Goal: Task Accomplishment & Management: Manage account settings

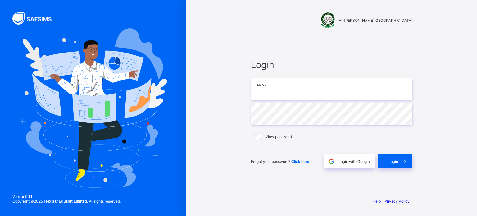
click at [277, 94] on input "email" at bounding box center [331, 89] width 161 height 22
click at [277, 93] on input "email" at bounding box center [331, 89] width 161 height 22
type input "**********"
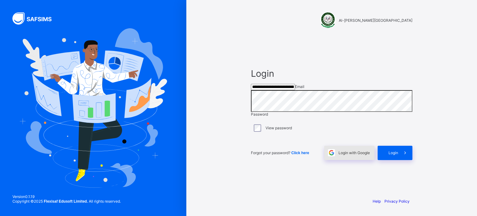
click at [353, 155] on span "Login with Google" at bounding box center [353, 152] width 31 height 5
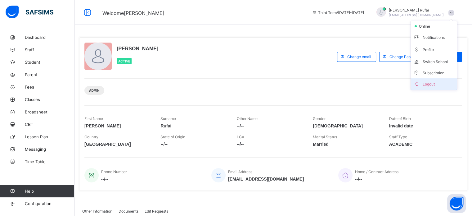
click at [439, 82] on span "Logout" at bounding box center [433, 83] width 41 height 7
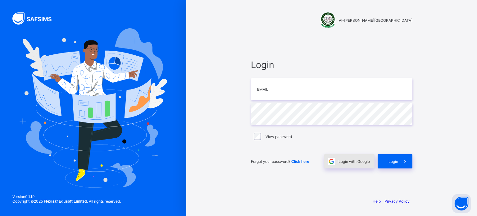
click at [353, 163] on div "Login with Google" at bounding box center [349, 161] width 50 height 14
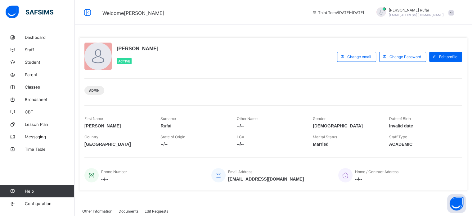
click at [414, 11] on span "[PERSON_NAME]" at bounding box center [416, 10] width 55 height 5
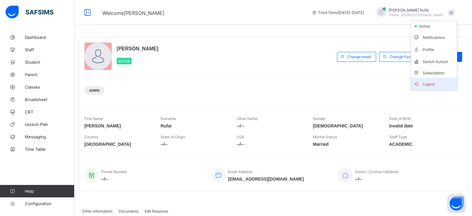
click at [444, 85] on span "Logout" at bounding box center [433, 83] width 41 height 7
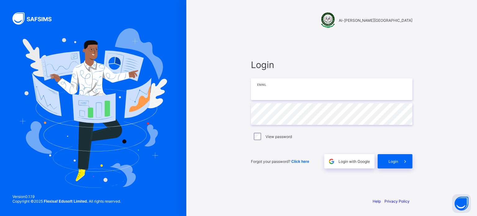
click at [293, 86] on input "email" at bounding box center [331, 89] width 161 height 22
type input "**********"
click at [394, 161] on span "Login" at bounding box center [393, 161] width 10 height 5
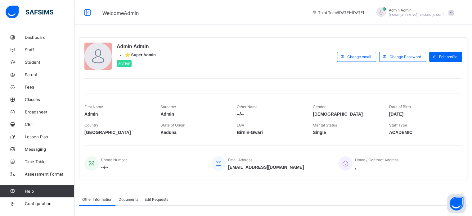
click at [406, 13] on div "Admin Admin nelu.akejellu+94@flexisaf.com" at bounding box center [416, 12] width 55 height 9
click at [429, 86] on span "Logout" at bounding box center [433, 83] width 41 height 7
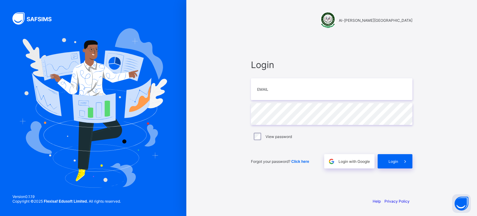
click at [300, 161] on span "Click here" at bounding box center [300, 161] width 18 height 4
click at [262, 89] on input "email" at bounding box center [331, 89] width 161 height 22
click at [272, 87] on input "email" at bounding box center [331, 89] width 161 height 22
click at [277, 89] on input "email" at bounding box center [331, 89] width 161 height 22
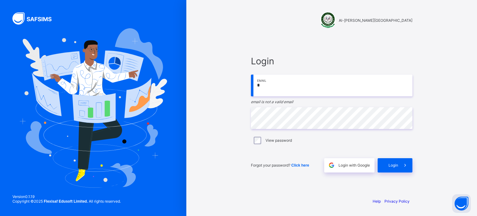
type input "*"
click at [272, 59] on span "Login" at bounding box center [331, 61] width 161 height 11
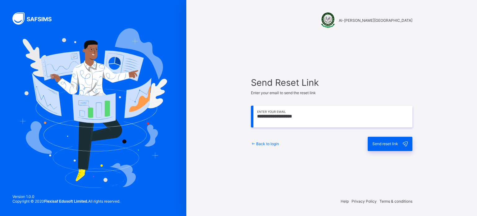
type input "**********"
click at [397, 142] on span "Send reset link" at bounding box center [385, 143] width 26 height 5
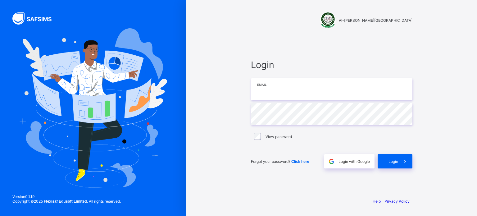
type input "**********"
click at [400, 164] on span at bounding box center [405, 161] width 14 height 14
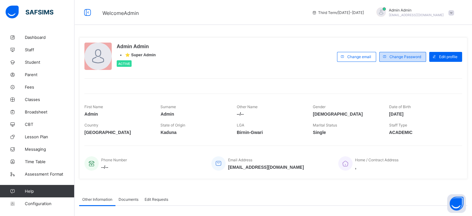
click at [397, 56] on span "Change Password" at bounding box center [405, 56] width 32 height 5
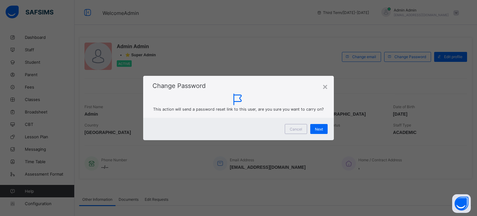
click at [328, 86] on div "Change Password" at bounding box center [238, 83] width 191 height 14
click at [324, 85] on div "×" at bounding box center [324, 87] width 5 height 10
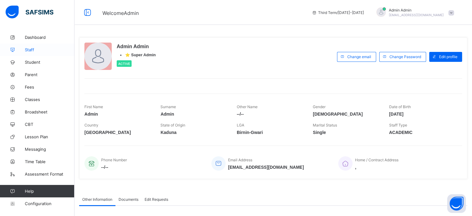
click at [32, 49] on span "Staff" at bounding box center [50, 49] width 50 height 5
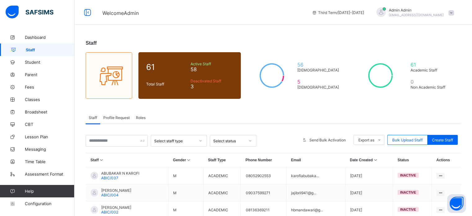
click at [29, 49] on span "Staff" at bounding box center [50, 49] width 49 height 5
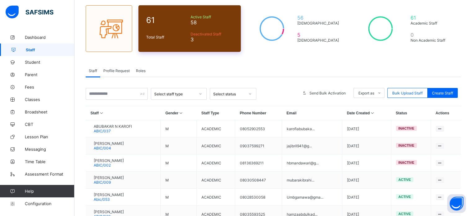
scroll to position [62, 0]
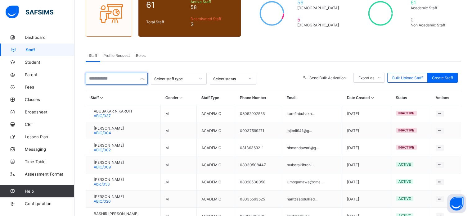
click at [129, 77] on input "text" at bounding box center [117, 79] width 62 height 12
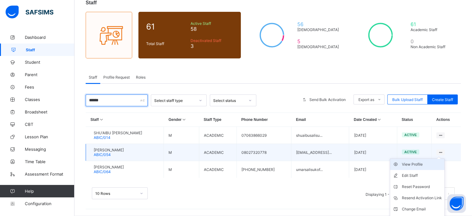
scroll to position [51, 0]
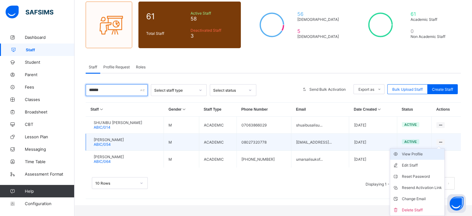
type input "******"
click at [422, 155] on div "View Profile" at bounding box center [422, 154] width 40 height 6
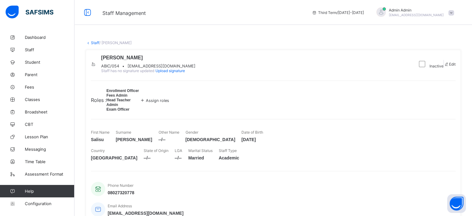
click at [95, 42] on link "Staff" at bounding box center [95, 42] width 8 height 5
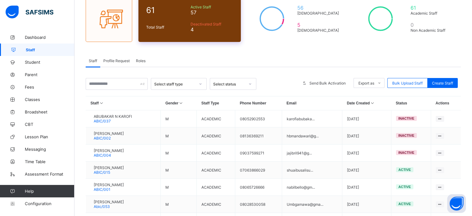
scroll to position [62, 0]
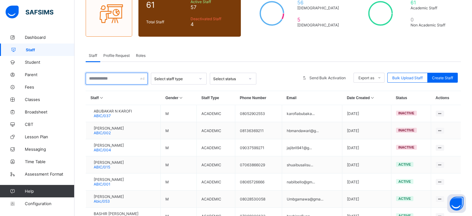
click at [119, 73] on div "Select staff type Select status Send Bulk Activation Export as Pdf Report Excel…" at bounding box center [273, 183] width 375 height 242
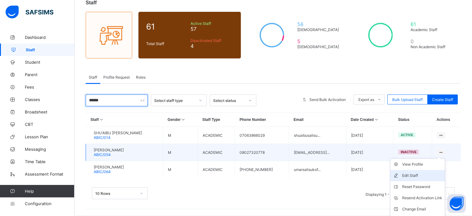
scroll to position [51, 0]
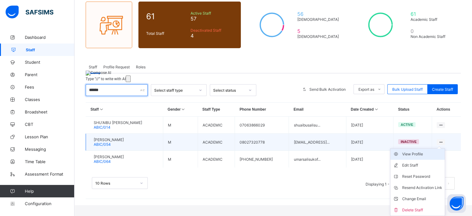
type input "******"
click at [421, 155] on div "View Profile" at bounding box center [422, 154] width 40 height 6
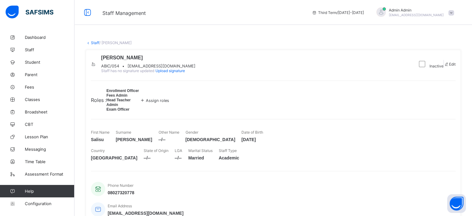
click at [444, 66] on span at bounding box center [446, 64] width 5 height 5
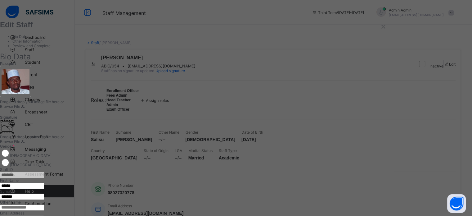
click at [386, 25] on div "×" at bounding box center [383, 27] width 5 height 10
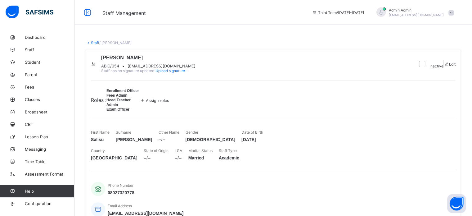
click at [92, 43] on link "Staff" at bounding box center [95, 42] width 8 height 5
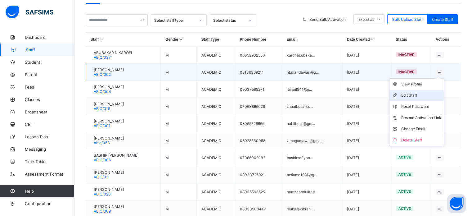
scroll to position [124, 0]
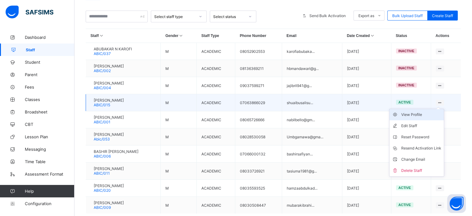
click at [424, 117] on div "View Profile" at bounding box center [421, 114] width 40 height 6
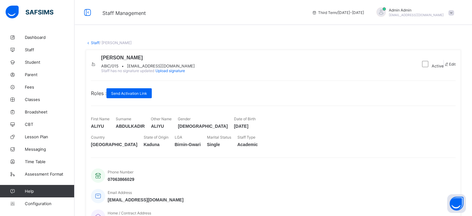
click at [170, 68] on span "shuaibusalisuibrahim27201@gmail.com" at bounding box center [161, 66] width 68 height 5
drag, startPoint x: 170, startPoint y: 76, endPoint x: 218, endPoint y: 76, distance: 48.1
click at [195, 68] on span "shuaibusalisuibrahim27201@gmail.com" at bounding box center [161, 66] width 68 height 5
click at [169, 68] on span "shuaibusalisuibrahim27201@gmail.com" at bounding box center [161, 66] width 68 height 5
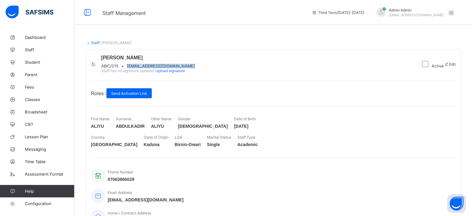
click at [169, 68] on span "shuaibusalisuibrahim27201@gmail.com" at bounding box center [161, 66] width 68 height 5
click at [168, 64] on span at bounding box center [148, 62] width 94 height 3
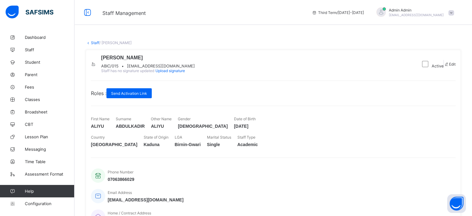
click at [173, 68] on span "shuaibusalisuibrahim27201@gmail.com" at bounding box center [161, 66] width 68 height 5
click at [95, 43] on link "Staff" at bounding box center [95, 42] width 8 height 5
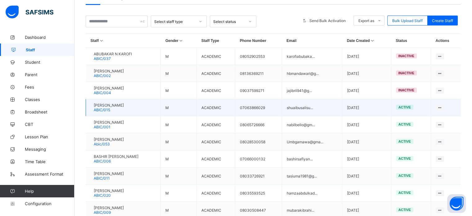
scroll to position [155, 0]
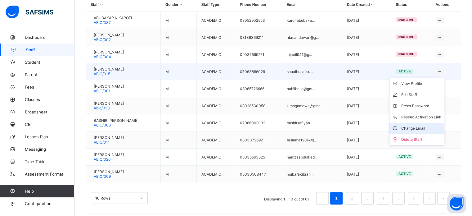
click at [418, 129] on div "Change Email" at bounding box center [421, 128] width 40 height 6
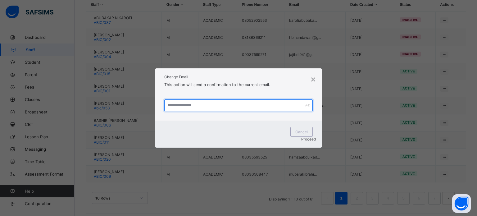
click at [174, 110] on input "text" at bounding box center [238, 105] width 148 height 12
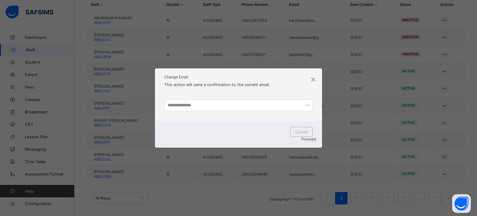
click at [237, 98] on div at bounding box center [238, 105] width 167 height 30
click at [310, 80] on div "×" at bounding box center [312, 79] width 5 height 10
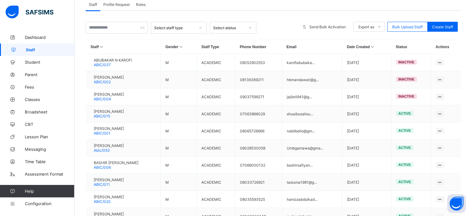
scroll to position [31, 0]
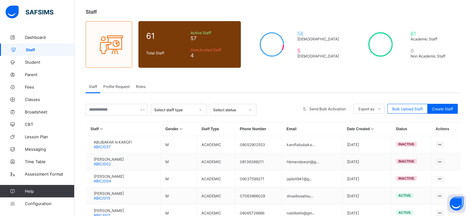
click at [122, 88] on span "Profile Request" at bounding box center [116, 86] width 26 height 5
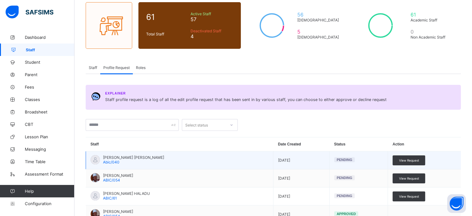
scroll to position [93, 0]
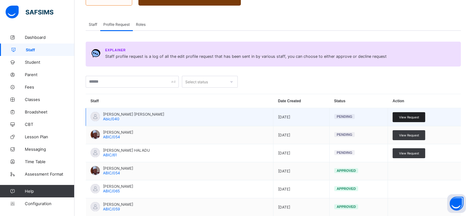
click at [410, 119] on span "View Request" at bounding box center [409, 117] width 20 height 4
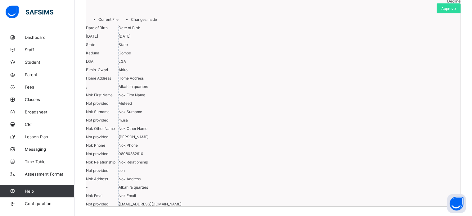
scroll to position [62, 0]
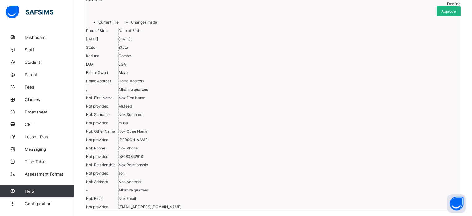
click at [447, 14] on span "Approve" at bounding box center [448, 11] width 15 height 5
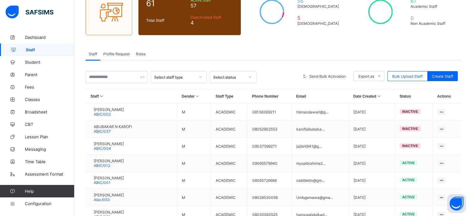
click at [110, 56] on span "Profile Request" at bounding box center [116, 54] width 26 height 5
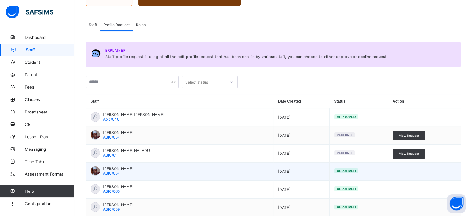
scroll to position [126, 0]
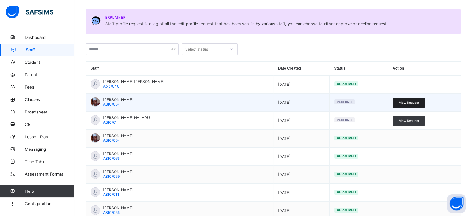
click at [410, 105] on div "View Request" at bounding box center [409, 102] width 33 height 10
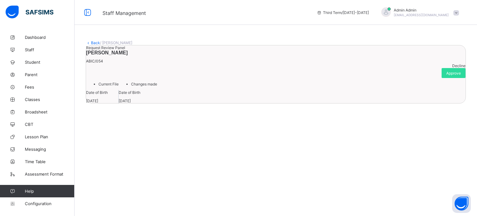
click at [92, 44] on link "Back" at bounding box center [95, 42] width 9 height 5
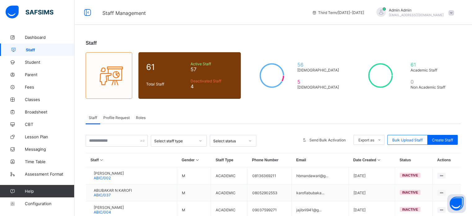
click at [124, 117] on span "Profile Request" at bounding box center [116, 117] width 26 height 5
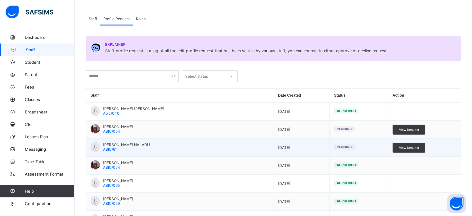
scroll to position [124, 0]
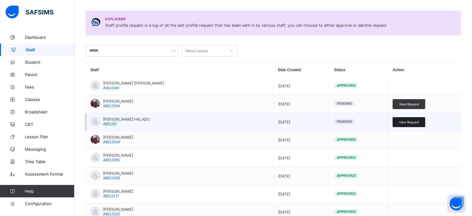
click at [408, 123] on span "View Request" at bounding box center [409, 122] width 20 height 4
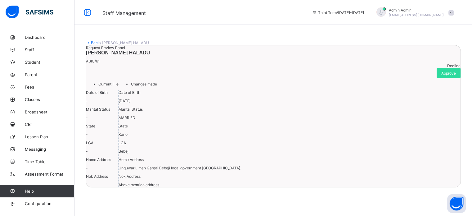
click at [96, 41] on link "Back" at bounding box center [95, 42] width 9 height 5
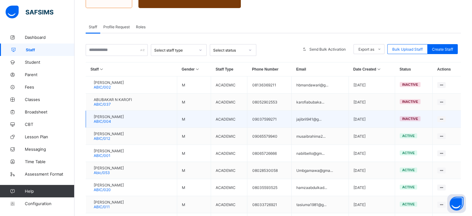
scroll to position [124, 0]
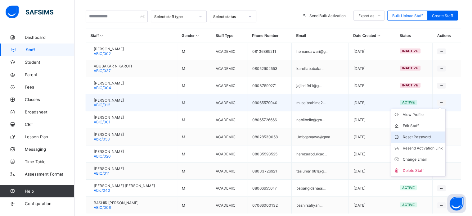
click at [426, 139] on div "Reset Password" at bounding box center [423, 137] width 40 height 6
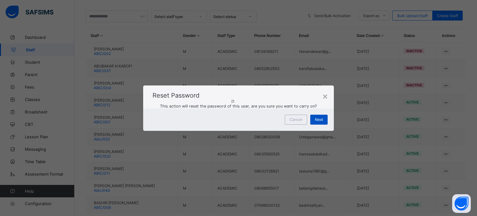
click at [318, 122] on span "Next" at bounding box center [319, 119] width 8 height 5
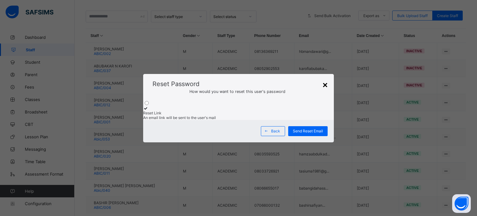
click at [322, 80] on div "×" at bounding box center [324, 85] width 5 height 10
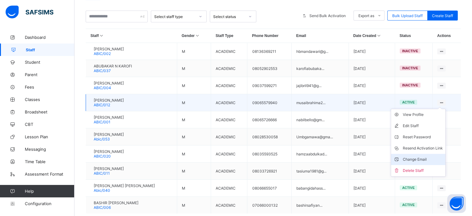
click at [413, 162] on div "Change Email" at bounding box center [423, 159] width 40 height 6
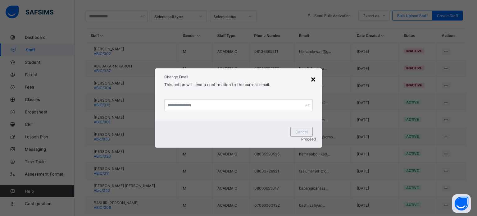
click at [312, 83] on div "×" at bounding box center [312, 79] width 5 height 10
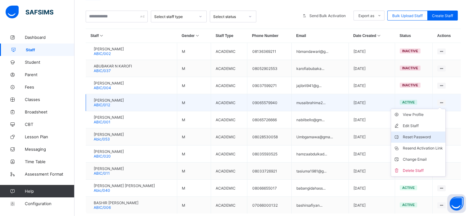
click at [413, 138] on div "Reset Password" at bounding box center [423, 137] width 40 height 6
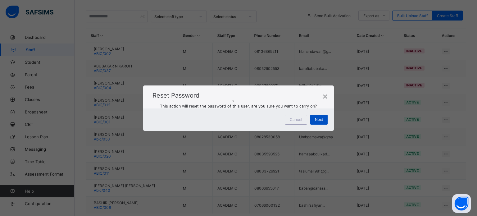
click at [320, 122] on span "Next" at bounding box center [319, 119] width 8 height 5
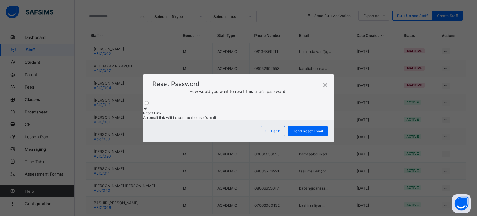
click at [321, 88] on div "How would you want to reset this user's password" at bounding box center [238, 94] width 191 height 12
click at [323, 80] on div "×" at bounding box center [324, 85] width 5 height 10
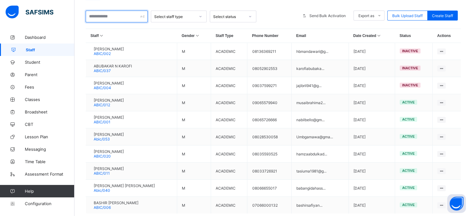
click at [125, 17] on input "text" at bounding box center [117, 17] width 62 height 12
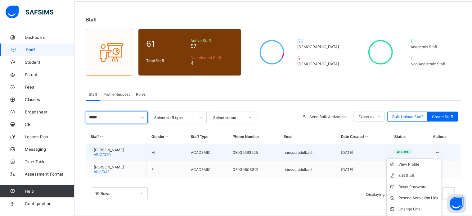
scroll to position [34, 0]
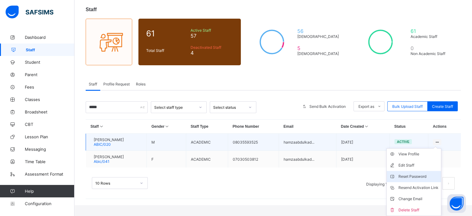
click at [423, 177] on div "Reset Password" at bounding box center [418, 176] width 40 height 6
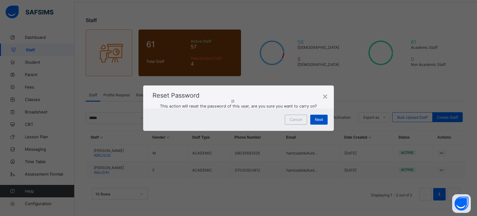
click at [319, 122] on span "Next" at bounding box center [319, 119] width 8 height 5
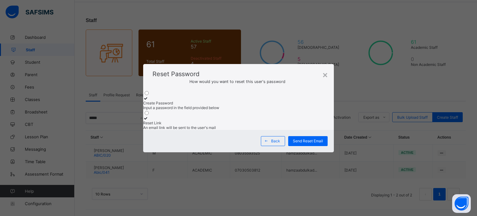
click at [148, 96] on icon at bounding box center [145, 98] width 5 height 5
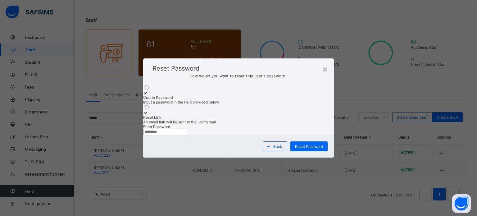
click at [187, 131] on input "text" at bounding box center [165, 132] width 44 height 6
click at [187, 130] on input "text" at bounding box center [165, 132] width 44 height 6
click at [323, 65] on div "×" at bounding box center [324, 70] width 5 height 10
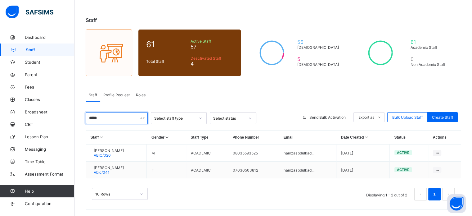
click at [112, 120] on input "*****" at bounding box center [117, 118] width 62 height 12
type input "*"
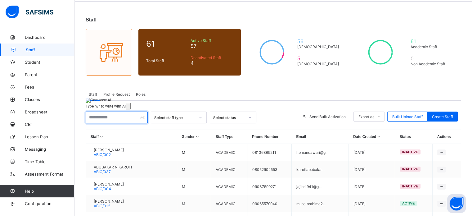
click at [108, 119] on input "text" at bounding box center [117, 117] width 62 height 12
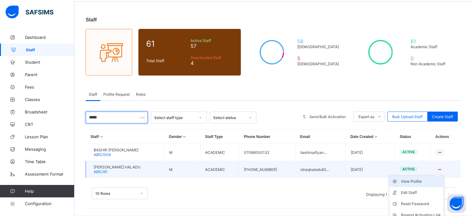
type input "*****"
click at [423, 183] on div "View Profile" at bounding box center [421, 181] width 40 height 6
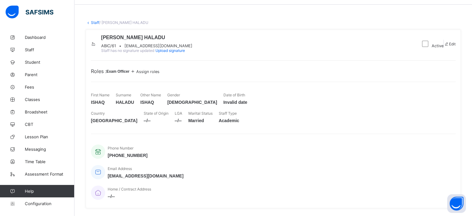
scroll to position [31, 0]
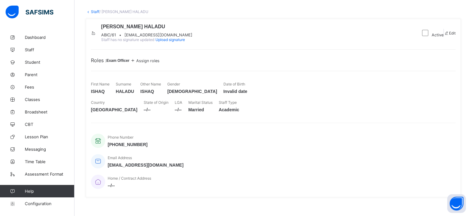
click at [160, 63] on span "Assign roles" at bounding box center [147, 60] width 23 height 5
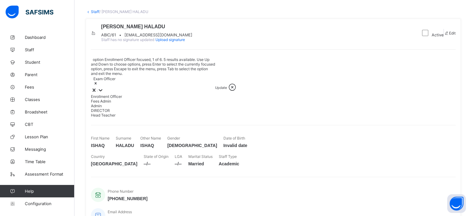
click at [156, 80] on div "Exam Officer" at bounding box center [153, 81] width 124 height 11
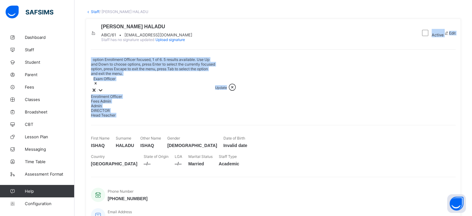
click at [222, 62] on div "ISHAQ ISHAQ HALADU ABIC/61 • ishaqhaladu93@gmail.com Staff has no signature upd…" at bounding box center [273, 135] width 375 height 232
click at [168, 81] on div "Exam Officer" at bounding box center [153, 81] width 124 height 11
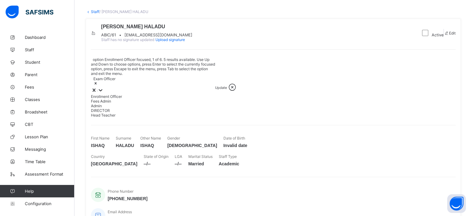
click at [168, 81] on div "Exam Officer" at bounding box center [153, 81] width 124 height 11
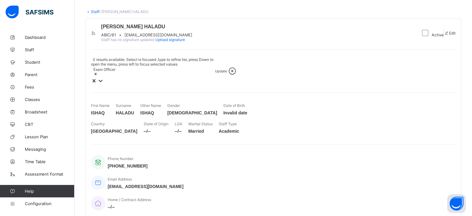
click at [167, 78] on div "Exam Officer" at bounding box center [153, 71] width 124 height 11
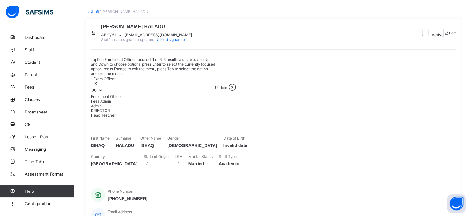
click at [133, 97] on div "Enrollment Officer" at bounding box center [153, 96] width 124 height 5
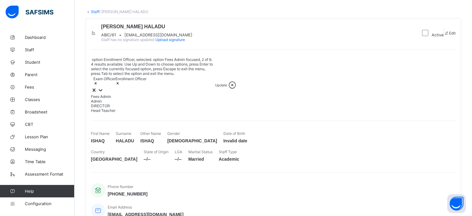
click at [120, 81] on icon at bounding box center [117, 83] width 4 height 4
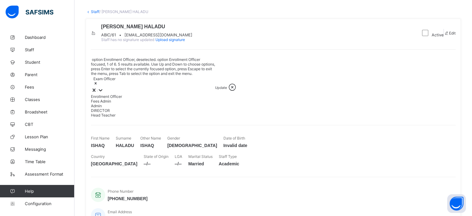
click at [238, 42] on div "ISHAQ ISHAQ HALADU ABIC/61 • ishaqhaladu93@gmail.com Staff has no signature upd…" at bounding box center [253, 33] width 324 height 18
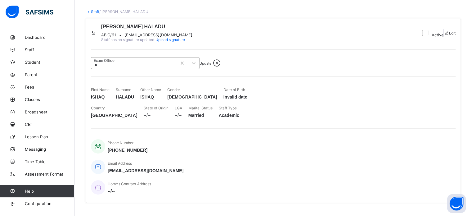
click at [92, 13] on link "Staff" at bounding box center [95, 11] width 8 height 5
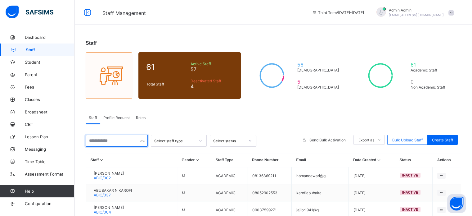
drag, startPoint x: 102, startPoint y: 138, endPoint x: 106, endPoint y: 138, distance: 3.4
click at [103, 138] on input "text" at bounding box center [117, 141] width 62 height 12
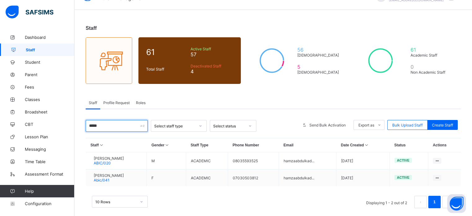
scroll to position [23, 0]
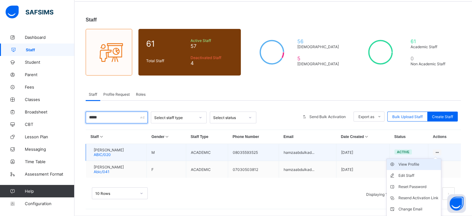
type input "*****"
click at [423, 168] on li "View Profile" at bounding box center [414, 164] width 54 height 11
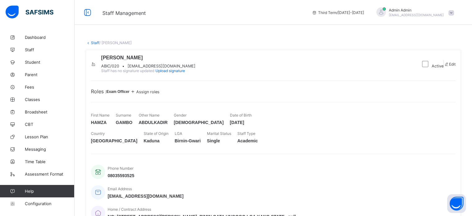
click at [160, 94] on span "Assign roles" at bounding box center [147, 91] width 23 height 5
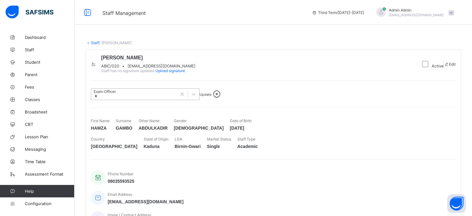
click at [167, 100] on div "Exam Officer" at bounding box center [133, 93] width 85 height 11
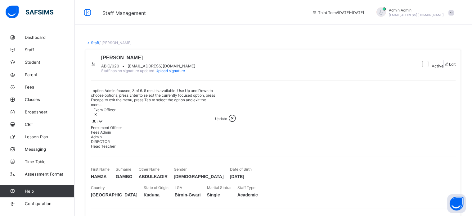
click at [120, 139] on div "Admin" at bounding box center [153, 136] width 124 height 5
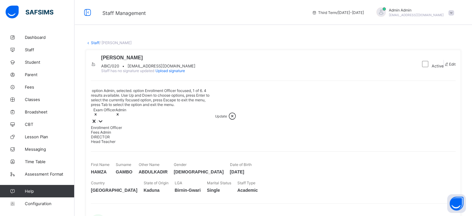
click at [215, 114] on div "Update" at bounding box center [221, 116] width 12 height 5
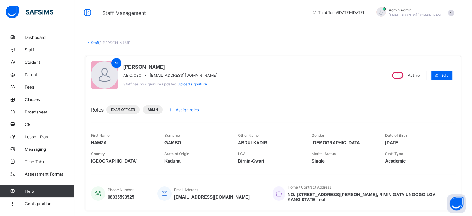
click at [172, 107] on icon at bounding box center [170, 109] width 7 height 6
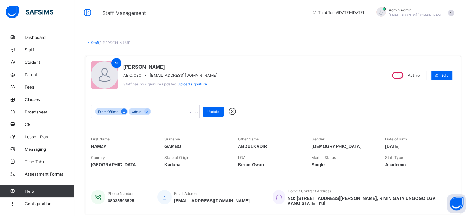
click at [122, 112] on icon at bounding box center [123, 111] width 3 height 4
click at [148, 112] on div "Admin" at bounding box center [139, 111] width 96 height 13
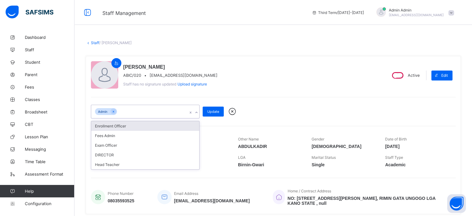
click at [164, 98] on div "option Exam Officer, deselected. option Enrollment Officer focused, 1 of 6. 5 r…" at bounding box center [273, 107] width 365 height 21
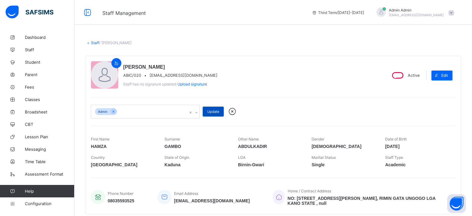
click at [209, 114] on div "Update" at bounding box center [213, 111] width 21 height 10
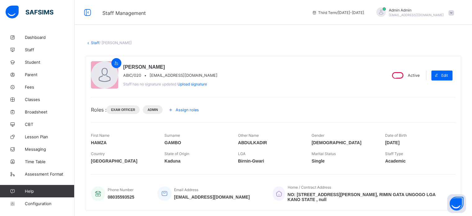
click at [96, 42] on link "Staff" at bounding box center [95, 42] width 8 height 5
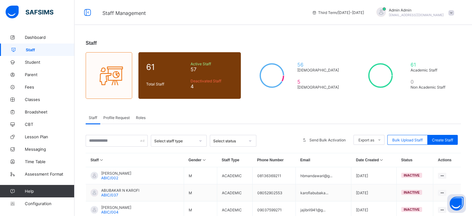
click at [403, 16] on span "[EMAIL_ADDRESS][DOMAIN_NAME]" at bounding box center [416, 15] width 55 height 4
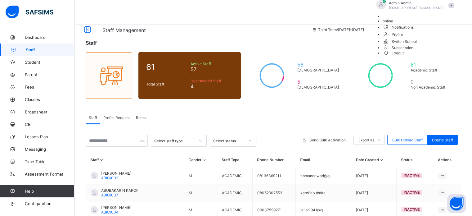
click at [414, 50] on span "Subscription" at bounding box center [398, 47] width 31 height 5
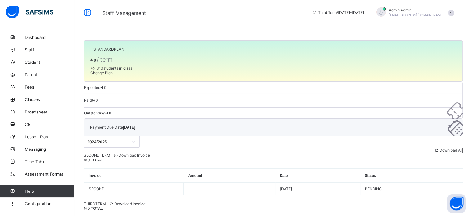
click at [106, 85] on span "₦ 0" at bounding box center [103, 87] width 6 height 5
click at [135, 125] on span at bounding box center [135, 127] width 0 height 5
click at [106, 85] on span "₦ 0" at bounding box center [103, 87] width 6 height 5
click at [28, 49] on span "Staff" at bounding box center [50, 49] width 50 height 5
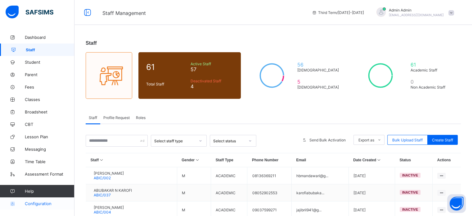
click at [34, 202] on span "Configuration" at bounding box center [49, 203] width 49 height 5
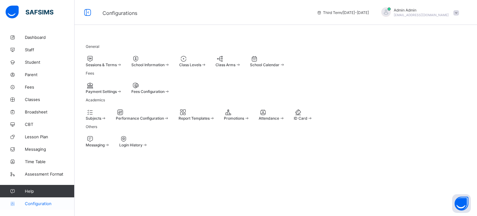
click at [43, 200] on link "Configuration" at bounding box center [37, 203] width 74 height 12
click at [104, 58] on div at bounding box center [104, 58] width 36 height 7
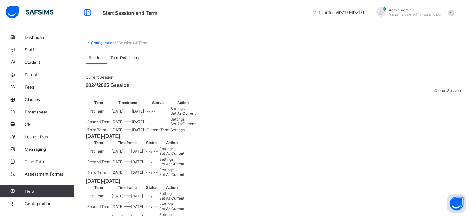
click at [447, 90] on span "Create Session" at bounding box center [447, 90] width 26 height 5
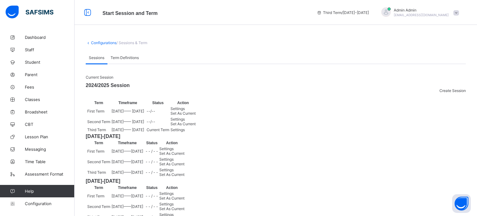
type input "**********"
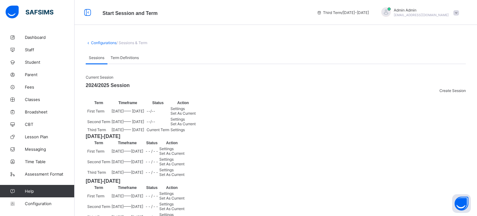
type input "*"
type input "****"
type input "**********"
type input "**"
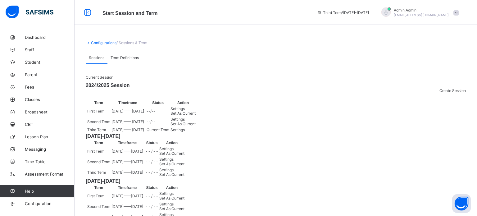
type input "*"
type input "****"
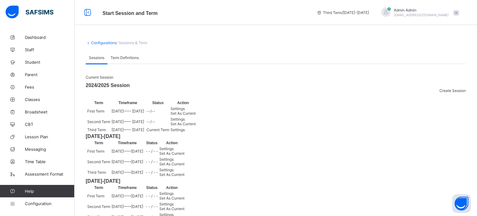
type input "**********"
type input "**"
type input "**********"
type input "*"
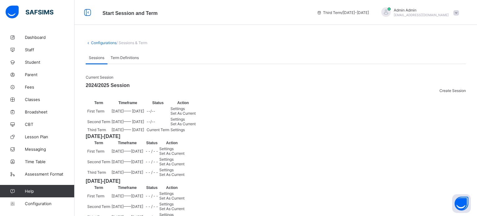
type input "*"
type input "****"
type input "**********"
type input "*"
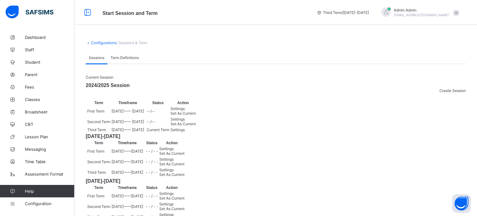
type input "****"
type input "**********"
type input "*"
type input "****"
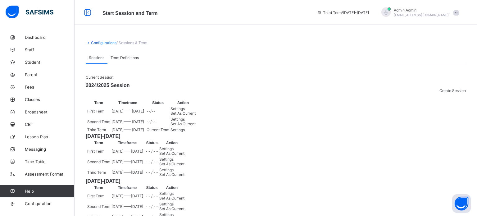
type input "**********"
type input "*"
type input "**"
type input "****"
type input "**********"
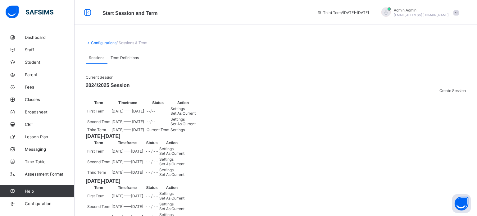
type input "*"
type input "**"
type input "****"
type input "**********"
type input "*"
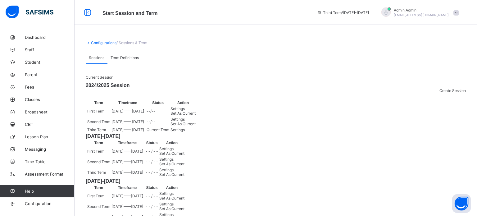
type input "**"
type input "****"
type input "**********"
type input "*"
type input "**"
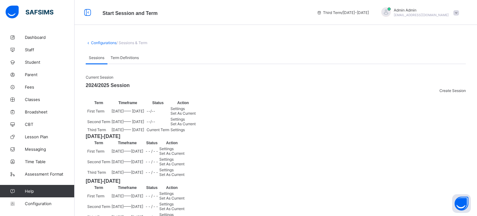
type input "****"
type input "**********"
type input "*"
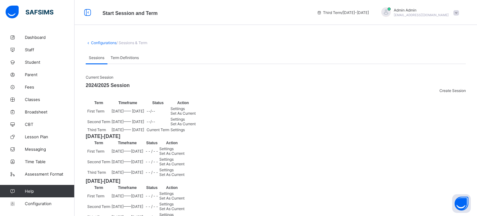
type input "**********"
type input "*"
type input "**********"
type input "*"
type input "**********"
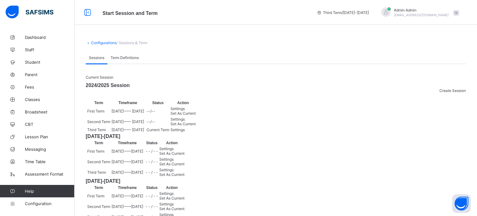
type input "**"
type input "**********"
type input "**"
type input "**********"
type input "**"
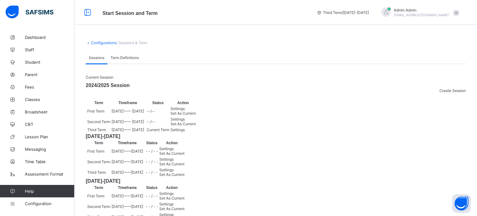
type input "**********"
type input "**"
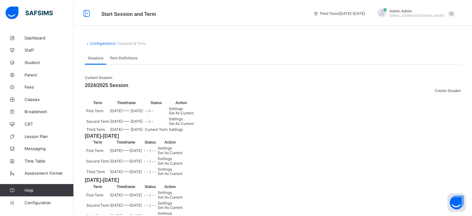
scroll to position [14, 0]
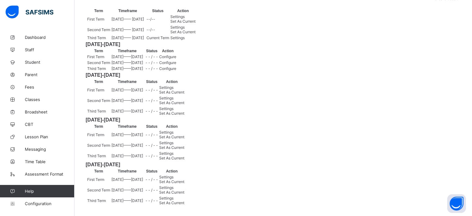
scroll to position [0, 0]
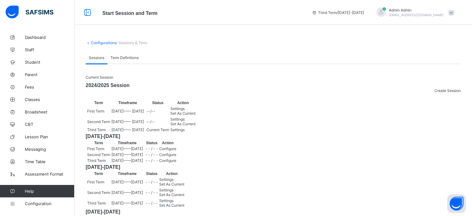
click at [317, 12] on icon at bounding box center [314, 12] width 5 height 5
drag, startPoint x: 330, startPoint y: 12, endPoint x: 386, endPoint y: 12, distance: 56.2
click at [386, 12] on div "Third Term / 2024-2025 Admin Admin nelu.akejellu+94@flexisaf.com" at bounding box center [390, 12] width 163 height 25
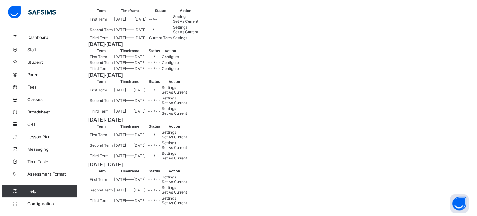
scroll to position [155, 0]
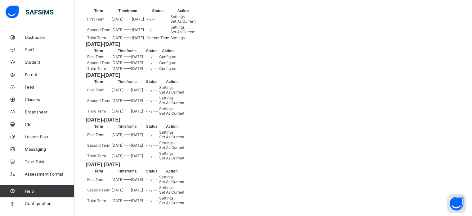
click at [176, 59] on span "Configure" at bounding box center [167, 56] width 17 height 5
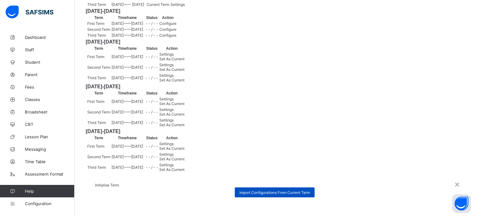
click at [239, 190] on span "Import Configurations From Current Term" at bounding box center [274, 192] width 70 height 5
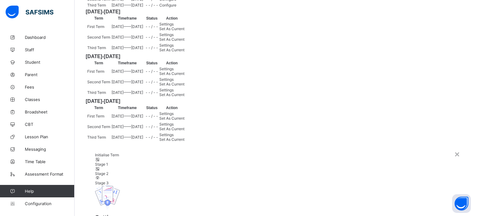
scroll to position [145, 0]
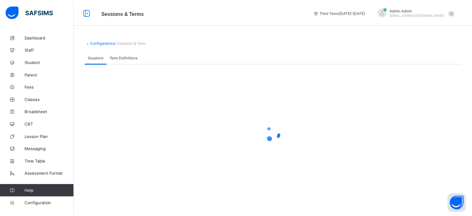
scroll to position [0, 0]
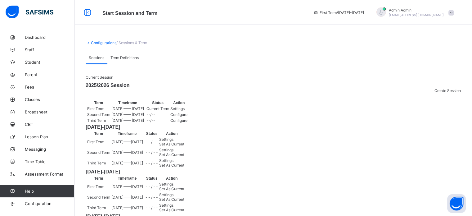
click at [185, 111] on span "Settings" at bounding box center [177, 108] width 14 height 5
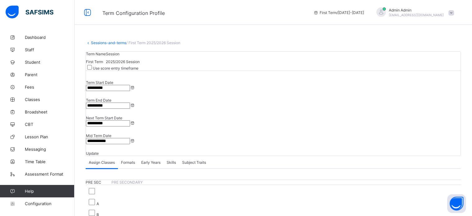
click at [130, 91] on input "**********" at bounding box center [108, 88] width 44 height 6
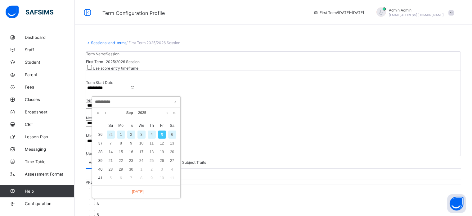
click at [172, 135] on div "6" at bounding box center [172, 134] width 8 height 8
type input "**********"
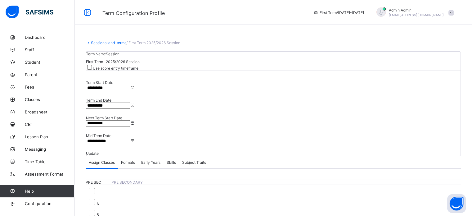
click at [130, 102] on input "**********" at bounding box center [108, 105] width 44 height 6
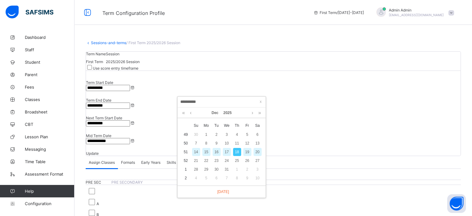
click at [245, 151] on div "19" at bounding box center [247, 152] width 8 height 8
type input "**********"
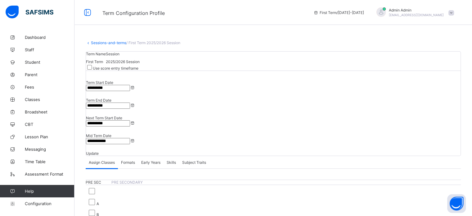
click at [130, 120] on input "**********" at bounding box center [108, 123] width 44 height 6
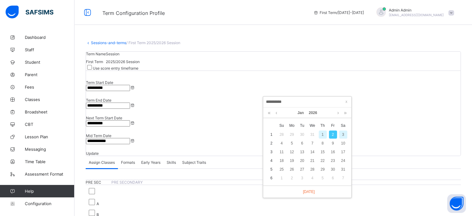
click at [345, 135] on div "3" at bounding box center [343, 134] width 8 height 8
type input "**********"
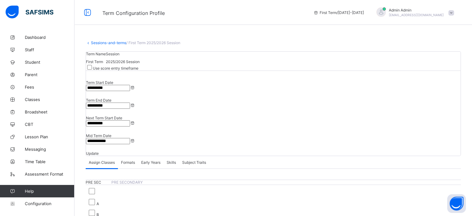
click at [99, 151] on span "Update" at bounding box center [92, 153] width 13 height 5
click at [31, 63] on span "Student" at bounding box center [50, 62] width 50 height 5
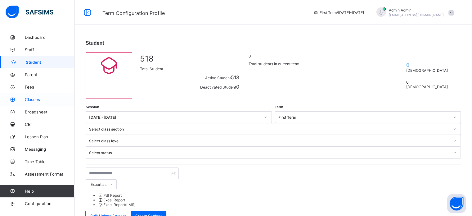
click at [34, 97] on link "Classes" at bounding box center [37, 99] width 74 height 12
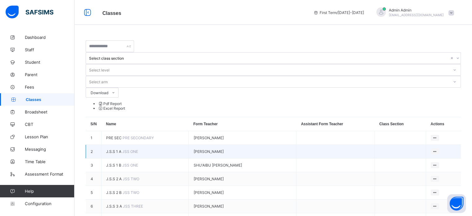
click at [118, 149] on span "J.S.S 1 A" at bounding box center [114, 151] width 16 height 5
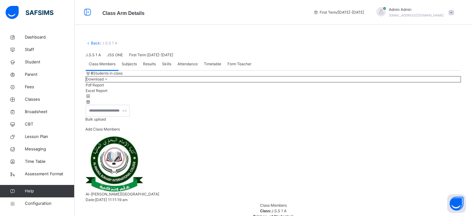
click at [94, 43] on link "Back" at bounding box center [95, 43] width 9 height 5
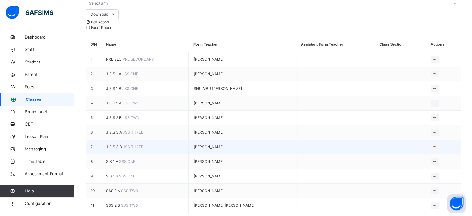
scroll to position [81, 0]
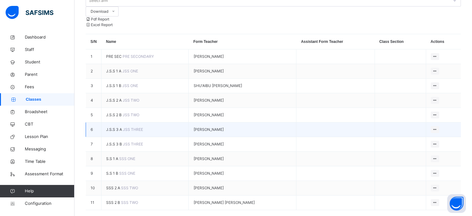
click at [118, 127] on span "J.S.S 3 A" at bounding box center [114, 129] width 17 height 5
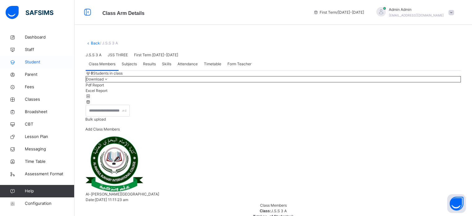
click at [37, 62] on span "Student" at bounding box center [50, 62] width 50 height 6
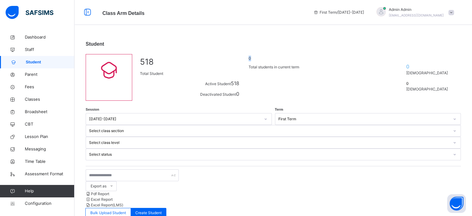
drag, startPoint x: 256, startPoint y: 70, endPoint x: 271, endPoint y: 70, distance: 14.9
click at [271, 61] on span "0" at bounding box center [298, 59] width 99 height 6
click at [36, 99] on span "Classes" at bounding box center [50, 99] width 50 height 6
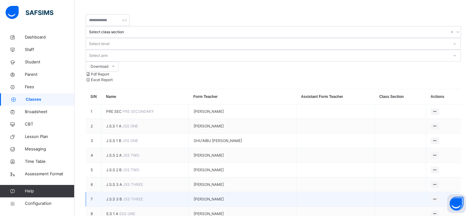
scroll to position [81, 0]
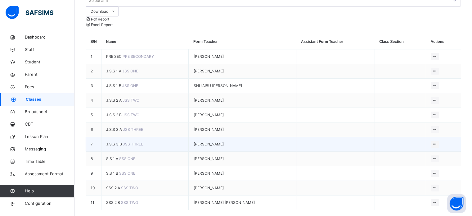
click at [115, 142] on span "J.S.S 3 B" at bounding box center [114, 144] width 17 height 5
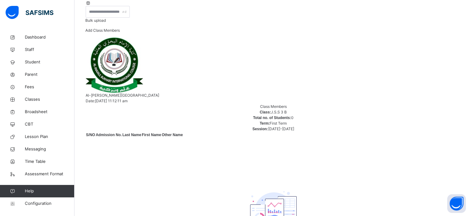
scroll to position [6, 0]
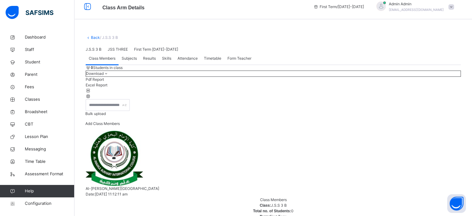
click at [96, 35] on link "Back" at bounding box center [95, 37] width 9 height 5
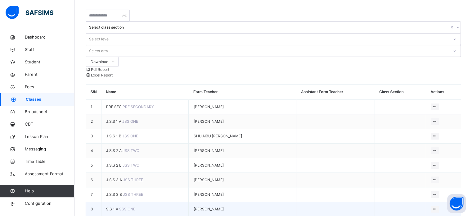
scroll to position [81, 0]
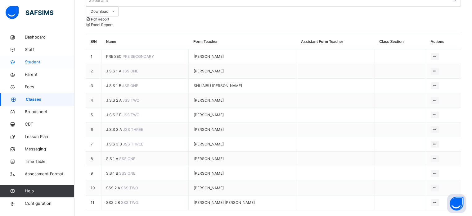
click at [31, 61] on span "Student" at bounding box center [50, 62] width 50 height 6
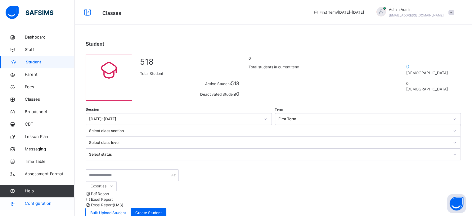
click at [38, 203] on span "Configuration" at bounding box center [49, 203] width 49 height 6
click at [37, 201] on span "Configuration" at bounding box center [49, 203] width 49 height 6
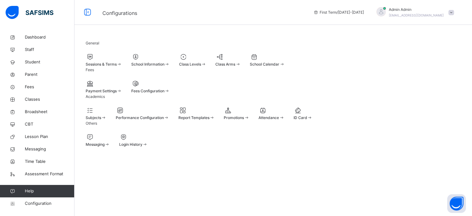
click at [249, 115] on div at bounding box center [236, 110] width 25 height 9
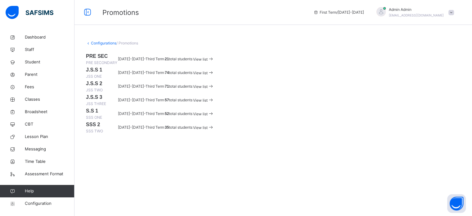
click at [208, 61] on span "View list" at bounding box center [200, 59] width 15 height 5
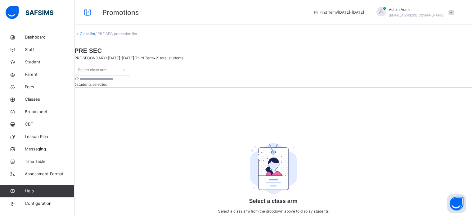
click at [118, 65] on div "Select class arm" at bounding box center [96, 70] width 43 height 10
click at [118, 68] on div "Select class arm" at bounding box center [96, 70] width 43 height 10
click at [129, 66] on div at bounding box center [124, 70] width 11 height 10
click at [129, 65] on div at bounding box center [124, 70] width 11 height 10
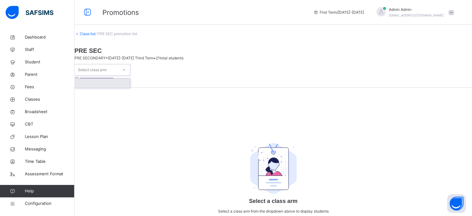
click at [101, 80] on div at bounding box center [102, 83] width 55 height 9
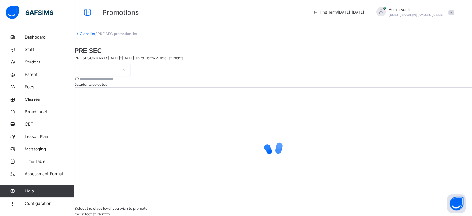
click at [101, 88] on div at bounding box center [273, 147] width 398 height 118
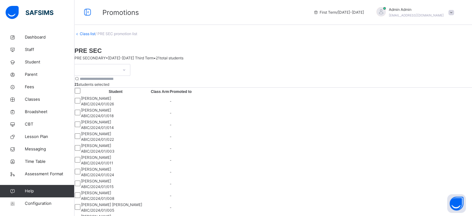
click at [192, 88] on th "Promoted to" at bounding box center [180, 92] width 23 height 8
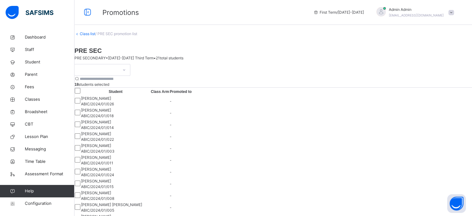
click at [80, 89] on div at bounding box center [78, 91] width 6 height 7
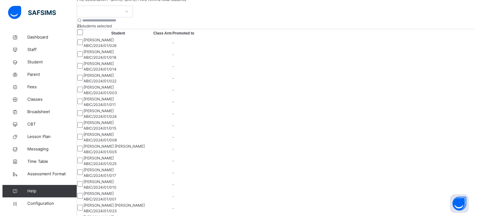
scroll to position [62, 0]
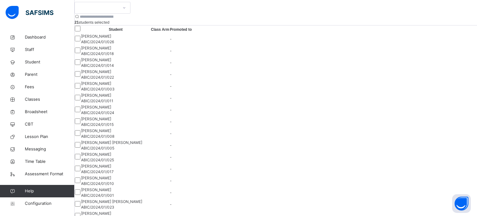
scroll to position [21, 0]
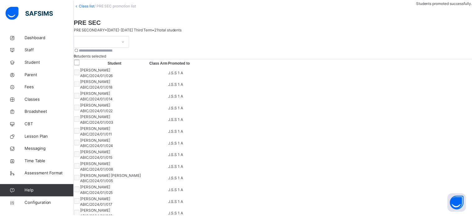
scroll to position [62, 0]
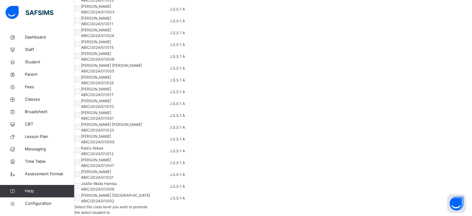
scroll to position [93, 0]
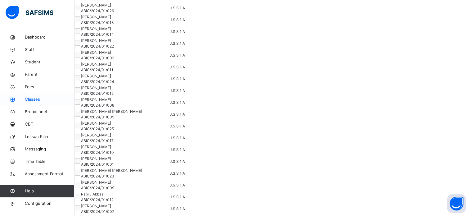
click at [34, 99] on span "Classes" at bounding box center [50, 99] width 50 height 6
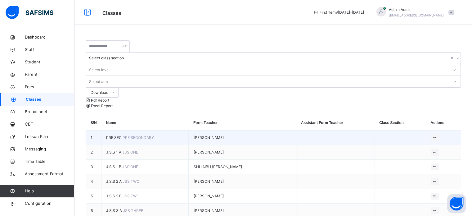
click at [113, 135] on span "PRE SEC" at bounding box center [114, 137] width 16 height 5
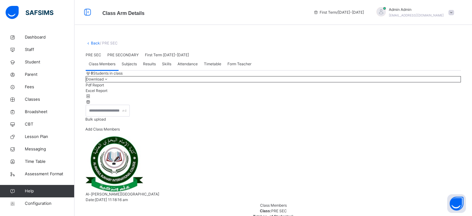
click at [97, 42] on link "Back" at bounding box center [95, 43] width 9 height 5
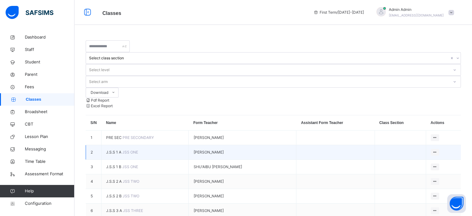
click at [114, 150] on span "J.S.S 1 A" at bounding box center [114, 152] width 16 height 5
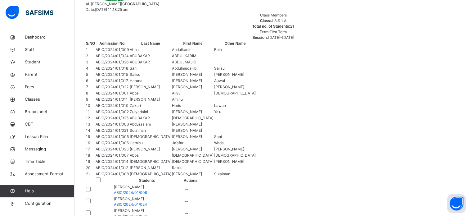
scroll to position [155, 0]
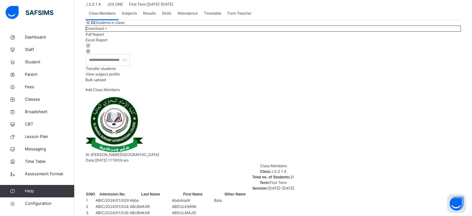
scroll to position [31, 0]
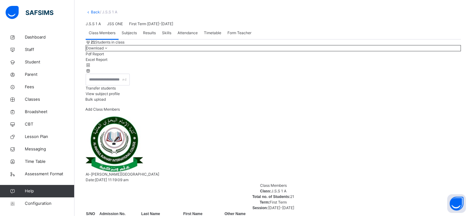
click at [94, 13] on link "Back" at bounding box center [95, 12] width 9 height 5
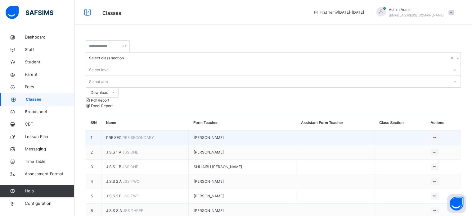
click at [119, 135] on span "PRE SEC" at bounding box center [114, 137] width 16 height 5
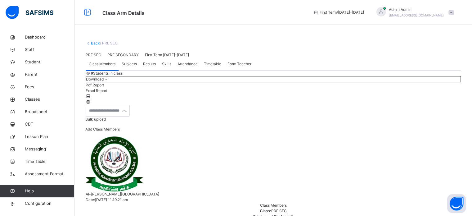
click at [120, 131] on span "Add Class Members" at bounding box center [102, 129] width 34 height 5
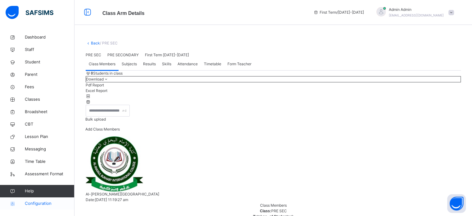
click at [42, 203] on span "Configuration" at bounding box center [49, 203] width 49 height 6
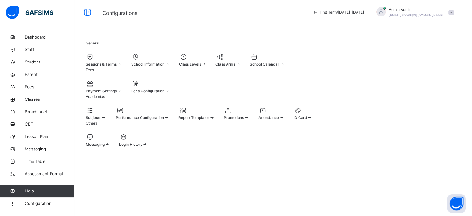
scroll to position [8, 0]
click at [224, 115] on span at bounding box center [224, 115] width 0 height 0
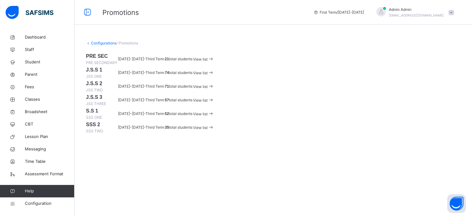
click at [208, 75] on span "View list" at bounding box center [200, 72] width 15 height 5
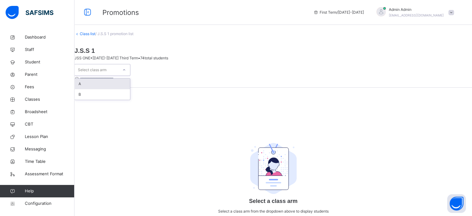
click at [118, 65] on div "Select class arm" at bounding box center [96, 70] width 43 height 10
click at [92, 81] on div "A" at bounding box center [102, 84] width 55 height 11
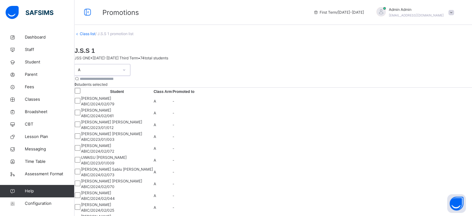
click at [114, 71] on div "option A, selected. 0 results available. Select is focused ,type to refine list…" at bounding box center [102, 70] width 56 height 12
click at [113, 68] on div "A" at bounding box center [96, 70] width 43 height 10
click at [113, 67] on div "A" at bounding box center [98, 70] width 41 height 6
click at [107, 70] on div "A" at bounding box center [102, 70] width 56 height 12
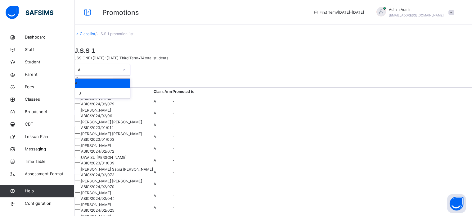
click at [104, 68] on div "A" at bounding box center [98, 70] width 41 height 6
click at [96, 88] on div "B" at bounding box center [102, 93] width 55 height 11
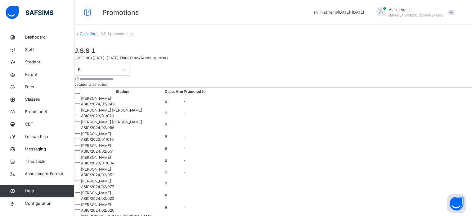
click at [108, 67] on div "B" at bounding box center [98, 70] width 41 height 6
click at [108, 69] on div "B" at bounding box center [96, 70] width 43 height 10
click at [106, 79] on div "A" at bounding box center [102, 84] width 55 height 11
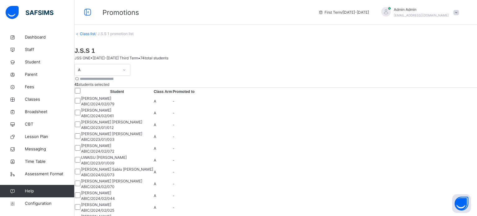
scroll to position [21, 0]
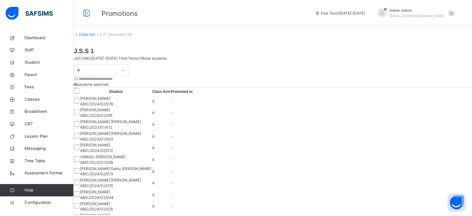
scroll to position [0, 0]
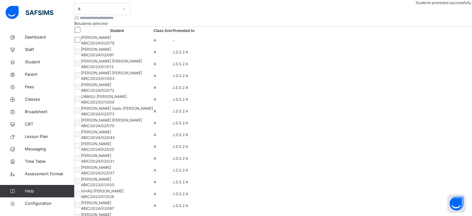
scroll to position [62, 0]
click at [34, 99] on span "Classes" at bounding box center [50, 99] width 50 height 6
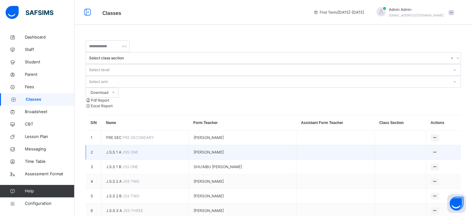
click at [110, 150] on span "J.S.S 1 A" at bounding box center [114, 152] width 16 height 5
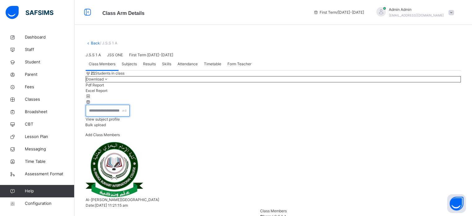
click at [130, 116] on input "text" at bounding box center [108, 111] width 44 height 12
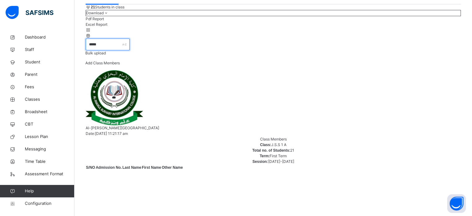
scroll to position [6, 0]
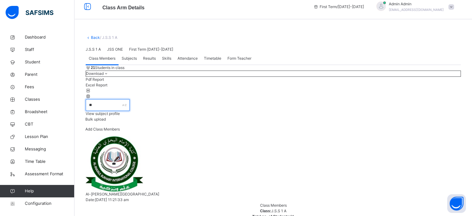
type input "*"
click at [120, 131] on span "Add Class Members" at bounding box center [102, 129] width 34 height 5
click at [28, 200] on span "Configuration" at bounding box center [49, 203] width 49 height 6
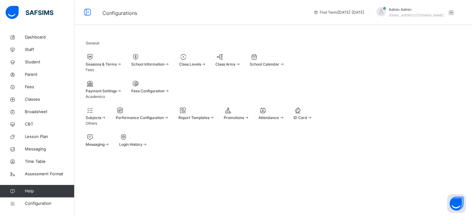
click at [249, 115] on div at bounding box center [236, 110] width 25 height 9
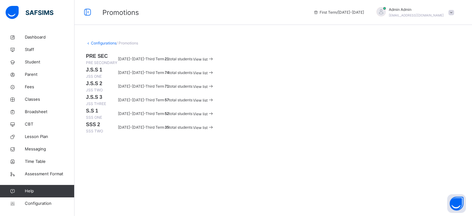
click at [208, 75] on span "View list" at bounding box center [200, 72] width 15 height 5
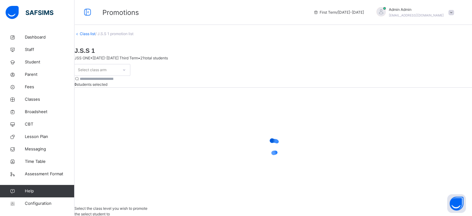
click at [118, 69] on div "Select class arm" at bounding box center [96, 70] width 43 height 10
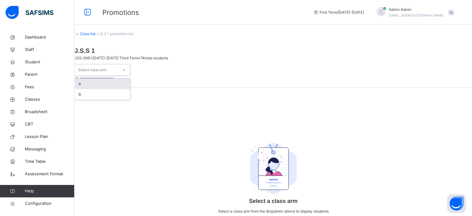
click at [114, 82] on div "A" at bounding box center [102, 84] width 55 height 11
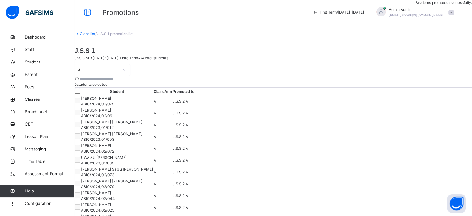
click at [108, 64] on div "A" at bounding box center [102, 70] width 56 height 12
click at [106, 68] on div "A" at bounding box center [98, 70] width 41 height 6
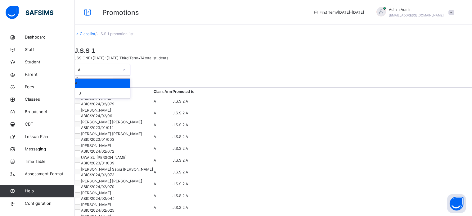
click at [105, 67] on div "A" at bounding box center [98, 70] width 41 height 6
click at [99, 89] on div "B" at bounding box center [102, 93] width 55 height 11
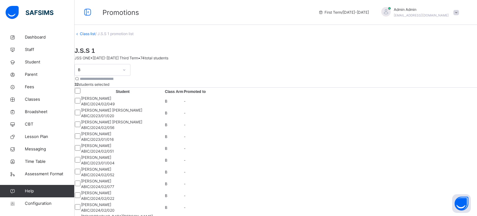
scroll to position [21, 0]
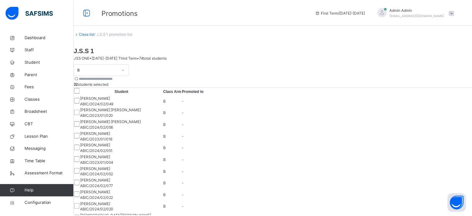
scroll to position [0, 0]
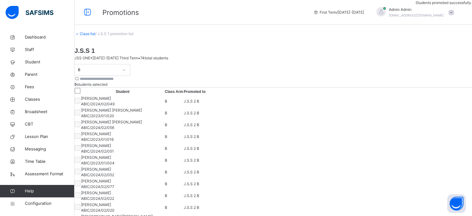
click at [80, 95] on div at bounding box center [78, 91] width 6 height 7
click at [29, 50] on span "Staff" at bounding box center [50, 50] width 50 height 6
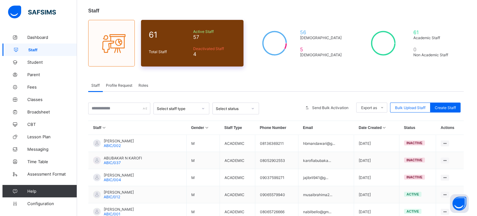
scroll to position [31, 0]
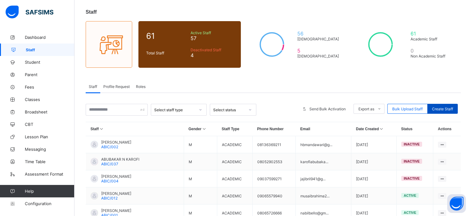
click at [446, 106] on span "Create Staff" at bounding box center [442, 108] width 21 height 5
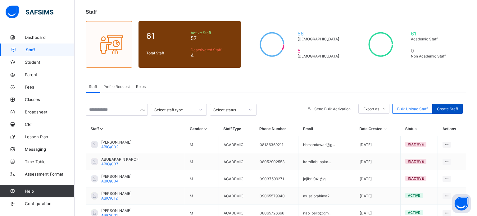
select select "**"
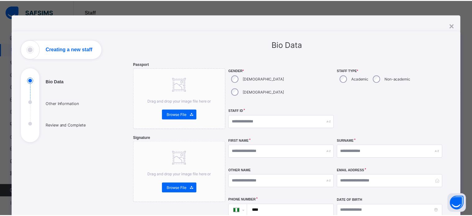
scroll to position [0, 0]
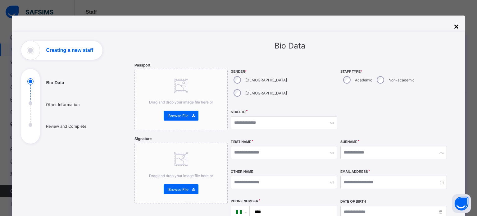
click at [453, 28] on div "×" at bounding box center [455, 27] width 5 height 10
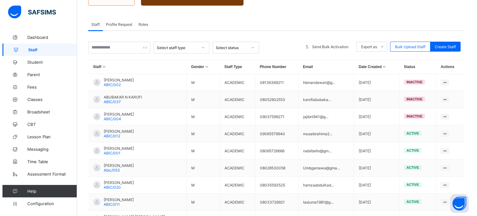
scroll to position [62, 0]
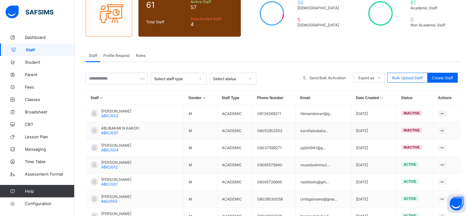
click at [34, 52] on span "Staff" at bounding box center [50, 49] width 49 height 5
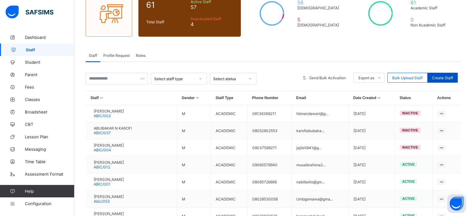
click at [453, 80] on span "Create Staff" at bounding box center [442, 77] width 21 height 5
select select "**"
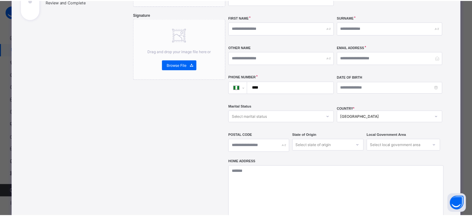
scroll to position [0, 0]
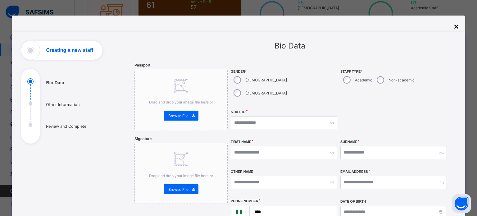
click at [454, 26] on div "×" at bounding box center [455, 27] width 5 height 10
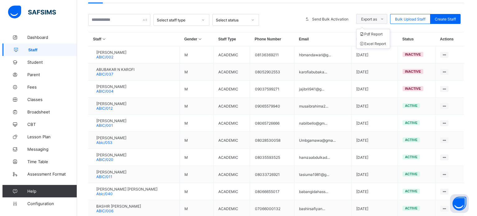
scroll to position [124, 0]
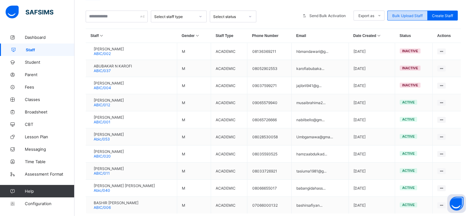
click at [418, 14] on span "Bulk Upload Staff" at bounding box center [407, 15] width 30 height 5
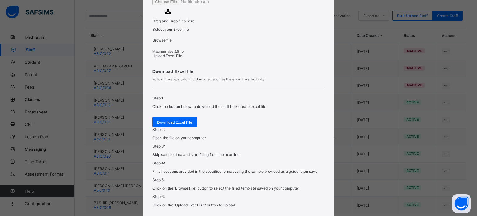
scroll to position [167, 0]
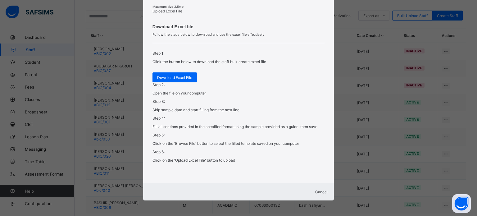
click at [318, 192] on div "Cancel" at bounding box center [238, 191] width 178 height 5
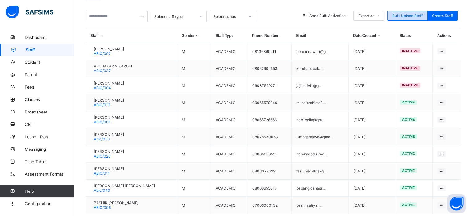
click at [413, 18] on span "Bulk Upload Staff" at bounding box center [407, 15] width 30 height 5
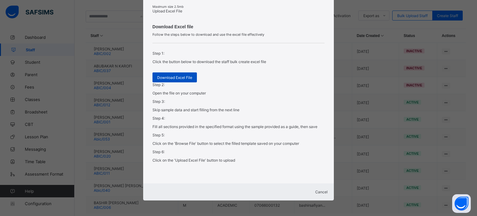
click at [192, 82] on div "Download Excel File" at bounding box center [174, 77] width 44 height 10
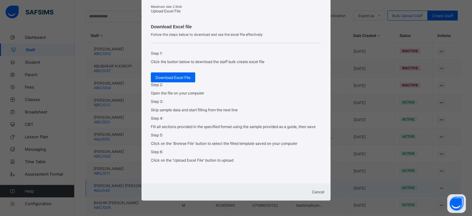
click at [320, 189] on div "Cancel" at bounding box center [236, 191] width 176 height 5
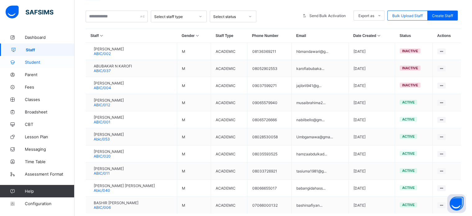
click at [39, 62] on span "Student" at bounding box center [50, 62] width 50 height 5
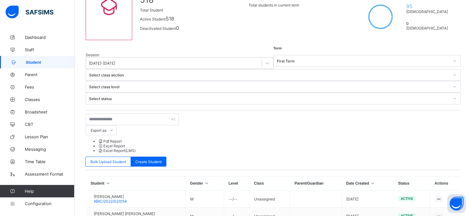
scroll to position [124, 0]
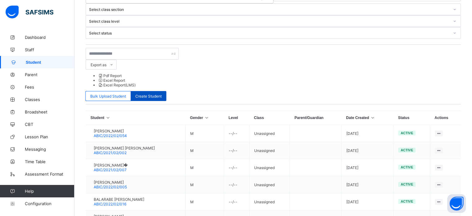
click at [162, 94] on span "Create Student" at bounding box center [148, 96] width 26 height 5
select select "**"
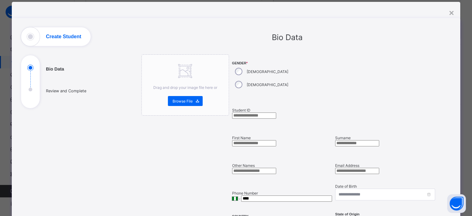
scroll to position [0, 0]
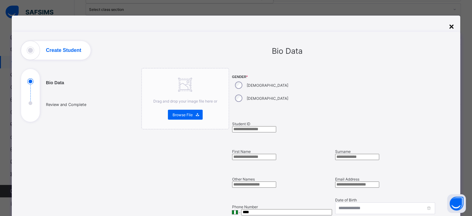
click at [453, 29] on div "×" at bounding box center [451, 27] width 5 height 10
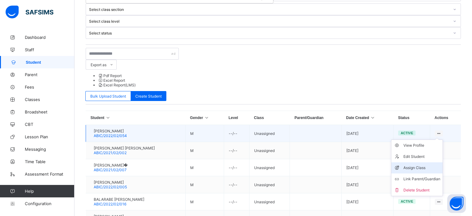
click at [422, 164] on div "Assign Class" at bounding box center [421, 167] width 37 height 6
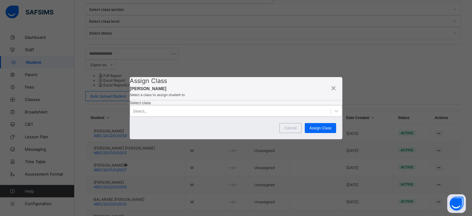
click at [216, 115] on div "Select..." at bounding box center [230, 110] width 200 height 9
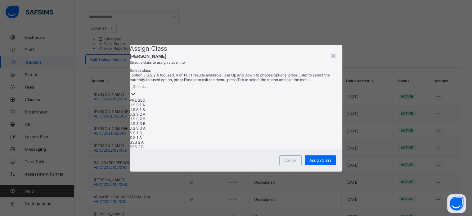
scroll to position [20, 0]
click at [325, 52] on div "Assign Class" at bounding box center [236, 48] width 212 height 7
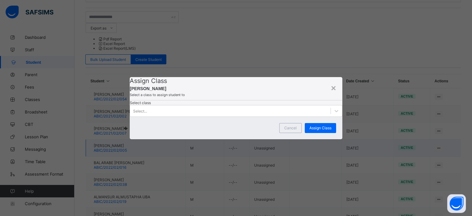
click at [332, 83] on div "×" at bounding box center [333, 88] width 5 height 10
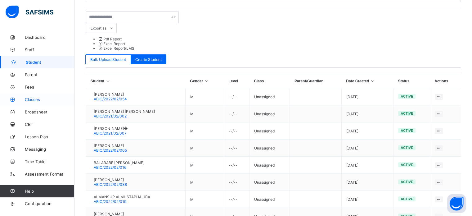
click at [31, 99] on span "Classes" at bounding box center [50, 99] width 50 height 5
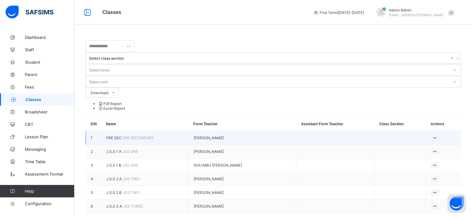
click at [114, 135] on span "PRE SEC" at bounding box center [114, 137] width 16 height 5
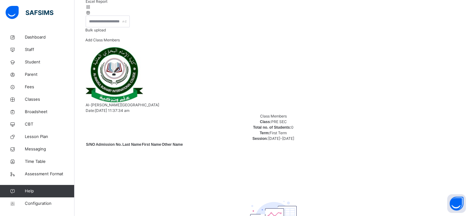
scroll to position [93, 0]
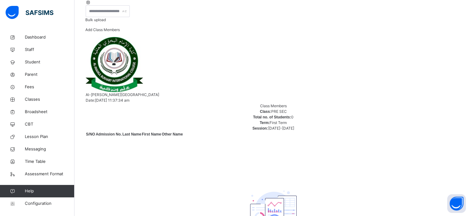
click at [120, 37] on div "Add Class Members" at bounding box center [102, 32] width 34 height 10
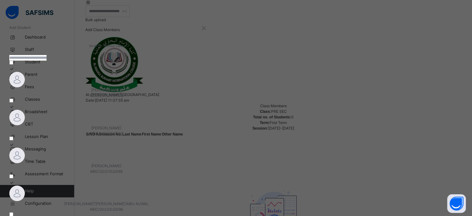
click at [47, 61] on input "text" at bounding box center [27, 58] width 37 height 6
click at [206, 30] on div "×" at bounding box center [203, 28] width 5 height 13
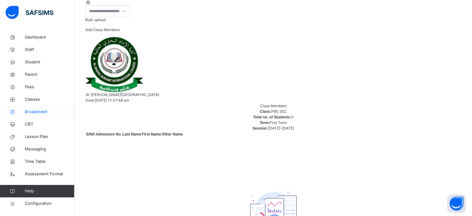
click at [38, 109] on span "Broadsheet" at bounding box center [50, 112] width 50 height 6
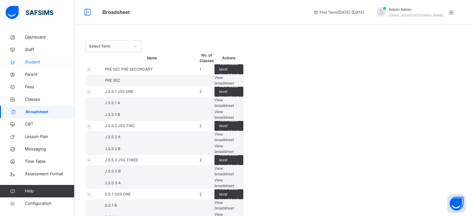
click at [30, 65] on span "Student" at bounding box center [50, 62] width 50 height 6
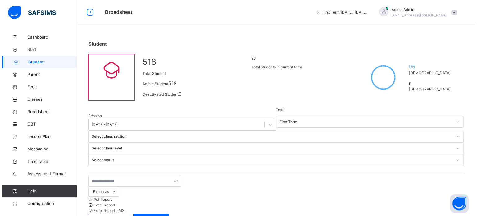
scroll to position [62, 0]
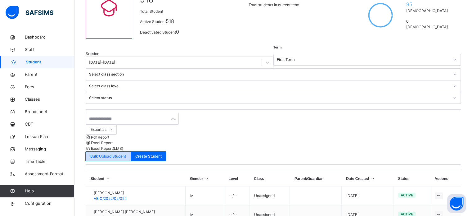
click at [126, 153] on span "Bulk Upload Student" at bounding box center [108, 156] width 36 height 6
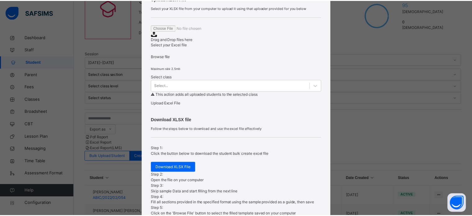
scroll to position [155, 0]
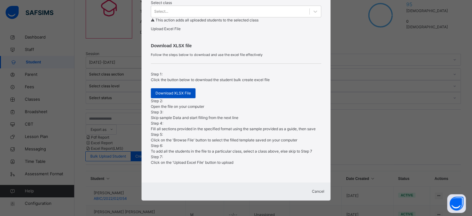
click at [176, 96] on span "Download XLSX File" at bounding box center [172, 93] width 35 height 6
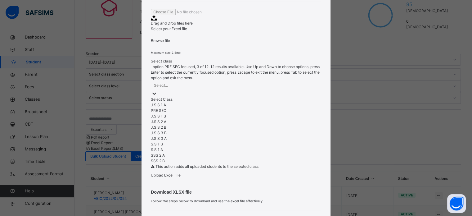
click at [189, 142] on div "option PRE SEC focused, 3 of 12. 12 results available. Use Up and Down to choos…" at bounding box center [236, 114] width 170 height 100
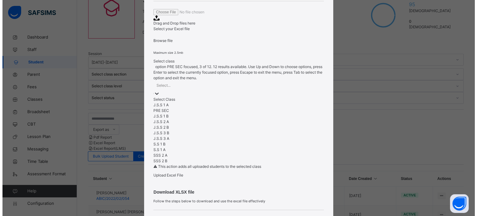
scroll to position [85, 0]
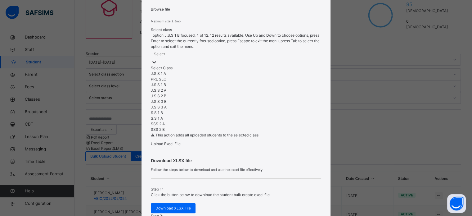
click at [182, 88] on div "J.S.S 1 B" at bounding box center [236, 85] width 170 height 6
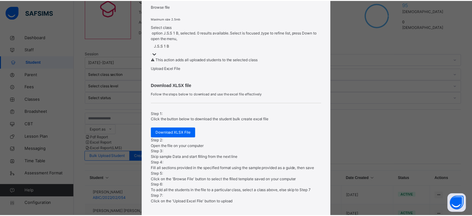
scroll to position [178, 0]
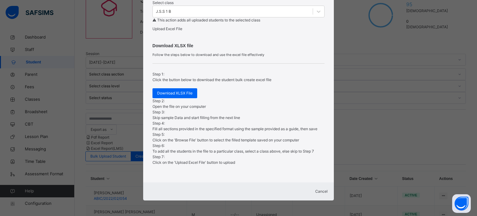
click at [313, 192] on div "Cancel" at bounding box center [238, 191] width 178 height 6
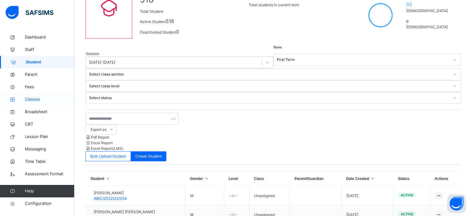
click at [29, 101] on span "Classes" at bounding box center [50, 99] width 50 height 6
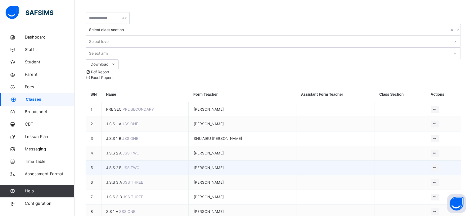
scroll to position [62, 0]
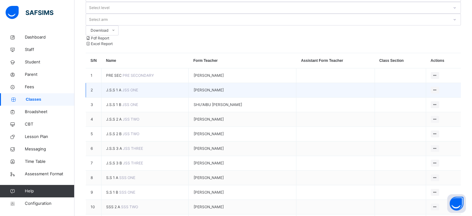
click at [113, 88] on span "J.S.S 1 A" at bounding box center [114, 90] width 16 height 5
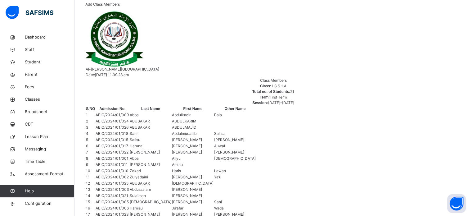
scroll to position [62, 0]
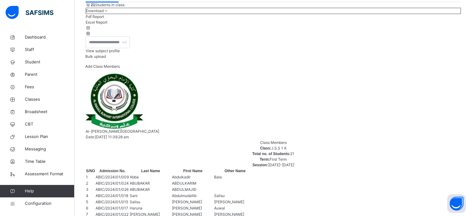
click at [106, 59] on span "Bulk upload" at bounding box center [95, 56] width 20 height 5
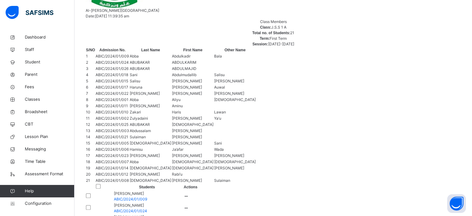
scroll to position [186, 0]
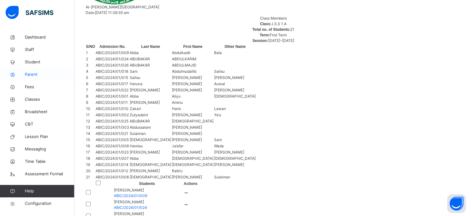
click at [29, 75] on span "Parent" at bounding box center [50, 74] width 50 height 6
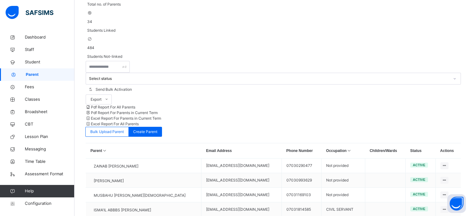
scroll to position [182, 0]
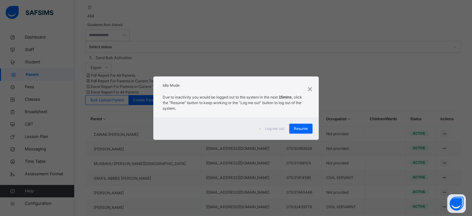
click at [299, 131] on div "Resume" at bounding box center [300, 129] width 23 height 10
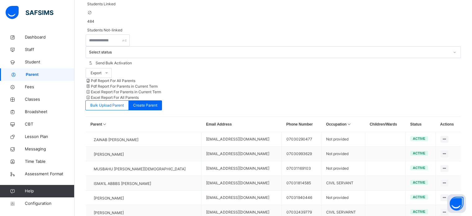
scroll to position [177, 0]
